Goal: Information Seeking & Learning: Learn about a topic

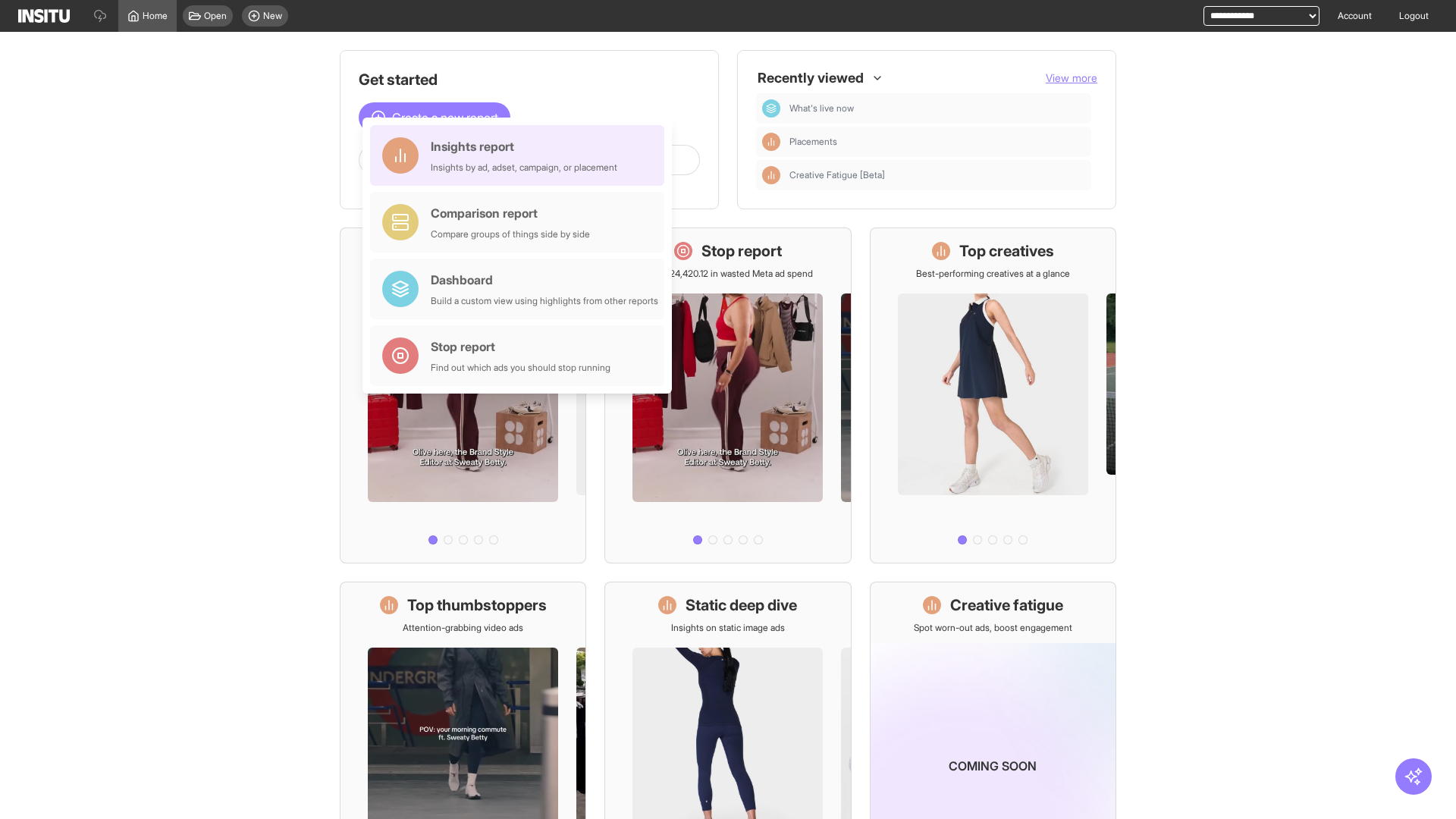
click at [521, 155] on div "Insights report Insights by ad, adset, campaign, or placement" at bounding box center [524, 155] width 186 height 36
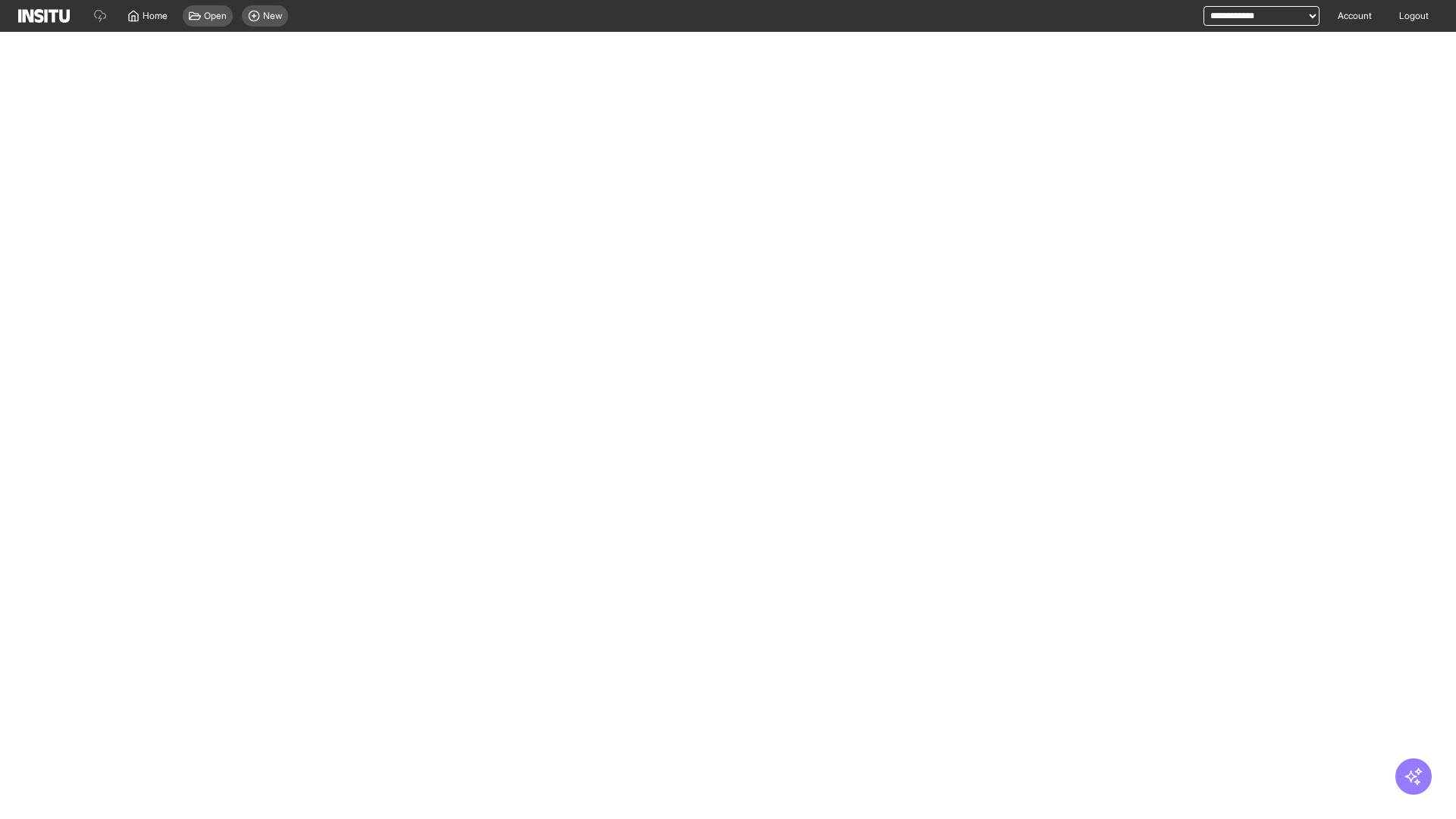
select select "**"
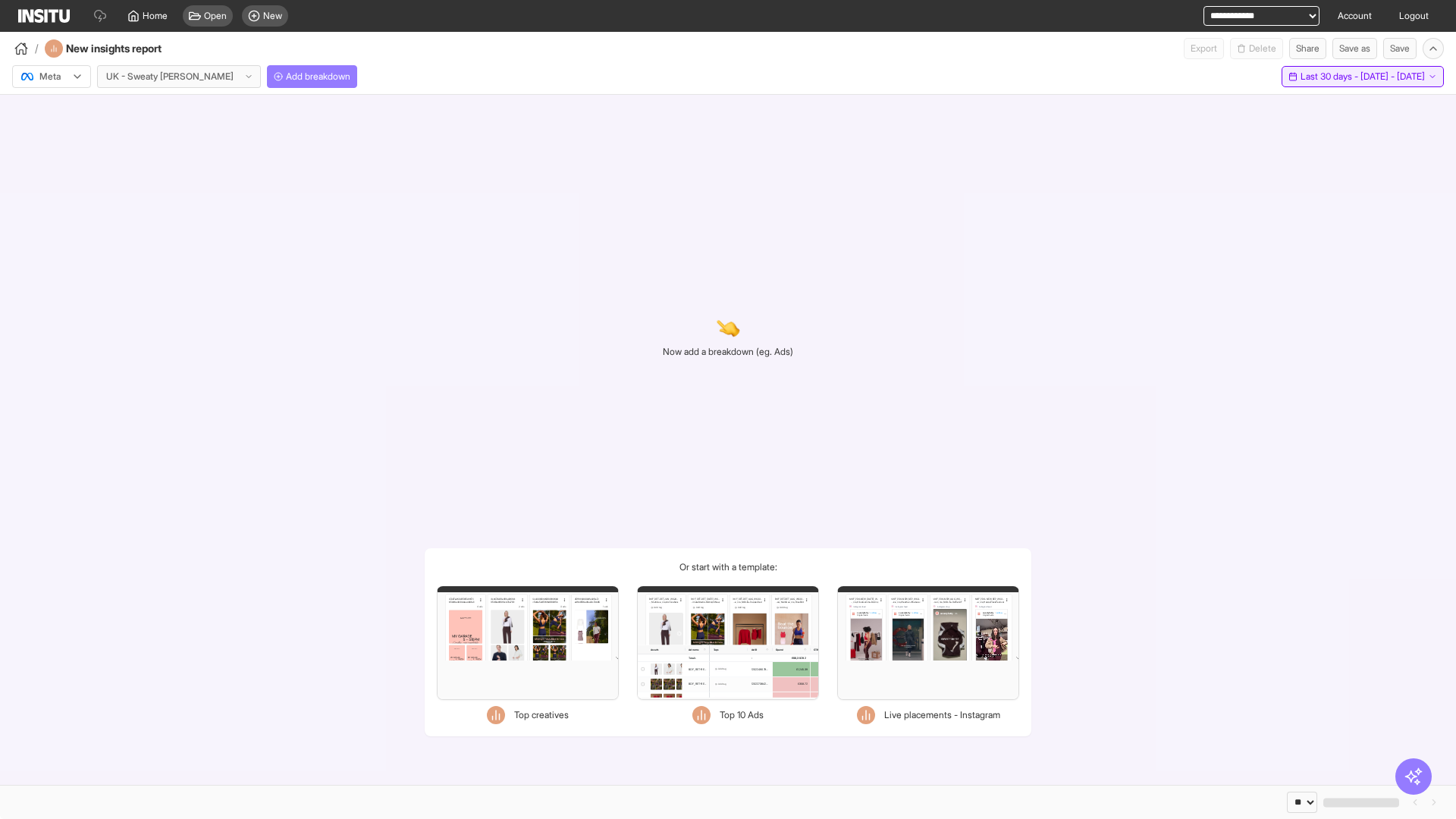
click at [1334, 77] on span "Last 30 days - [DATE] - [DATE]" at bounding box center [1363, 77] width 124 height 12
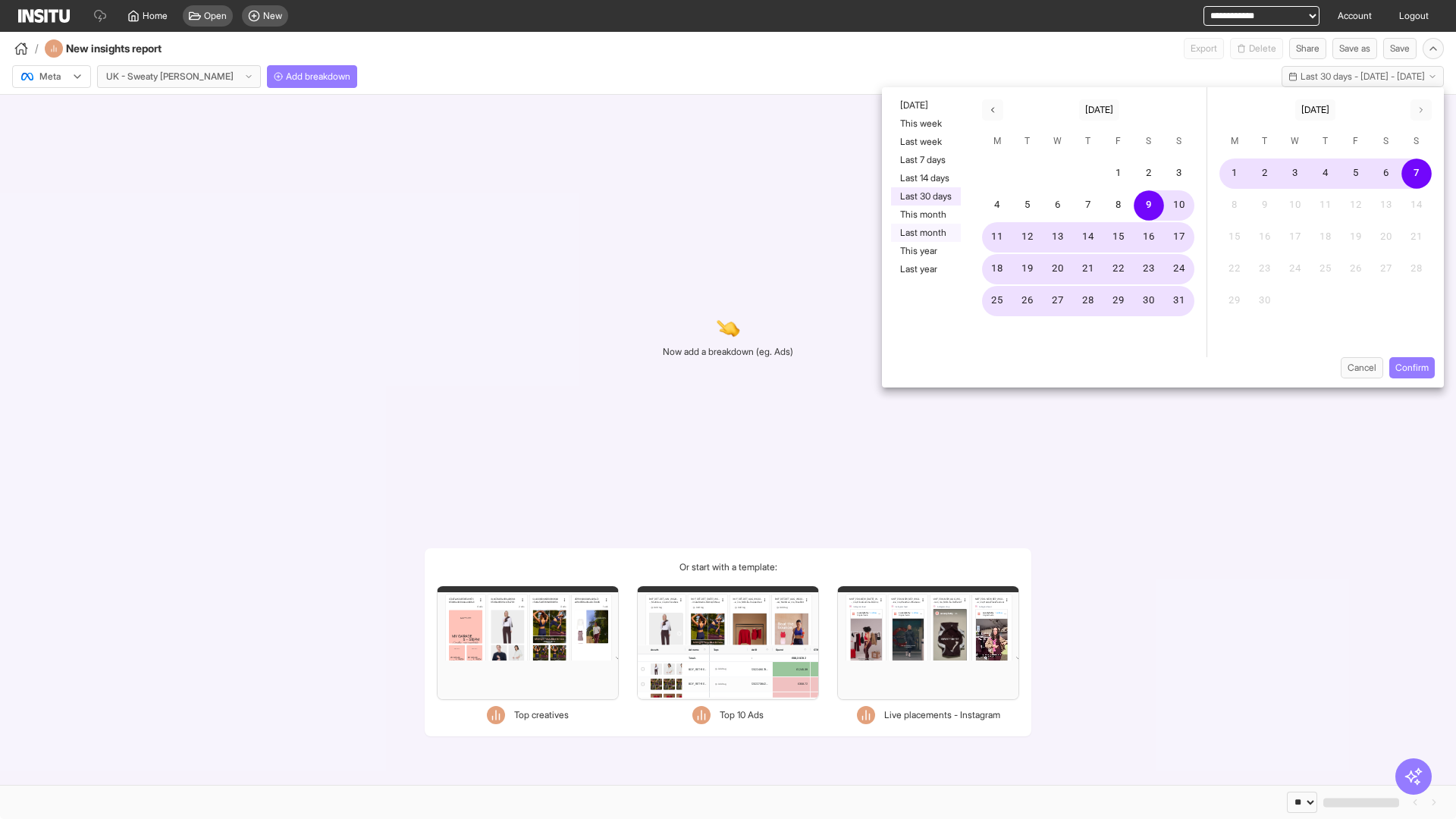
click at [925, 233] on button "Last month" at bounding box center [926, 232] width 70 height 18
